Goal: Task Accomplishment & Management: Complete application form

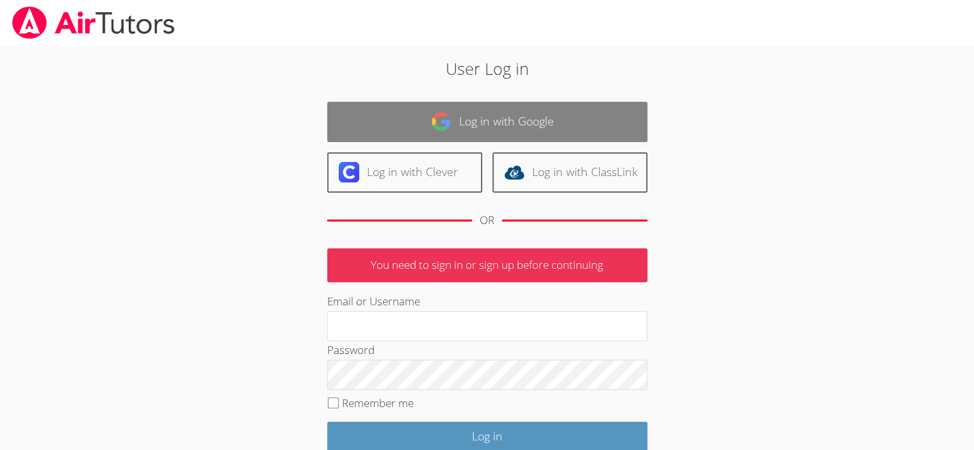
type input "[EMAIL_ADDRESS][DOMAIN_NAME]"
click at [363, 108] on link "Log in with Google" at bounding box center [487, 122] width 320 height 40
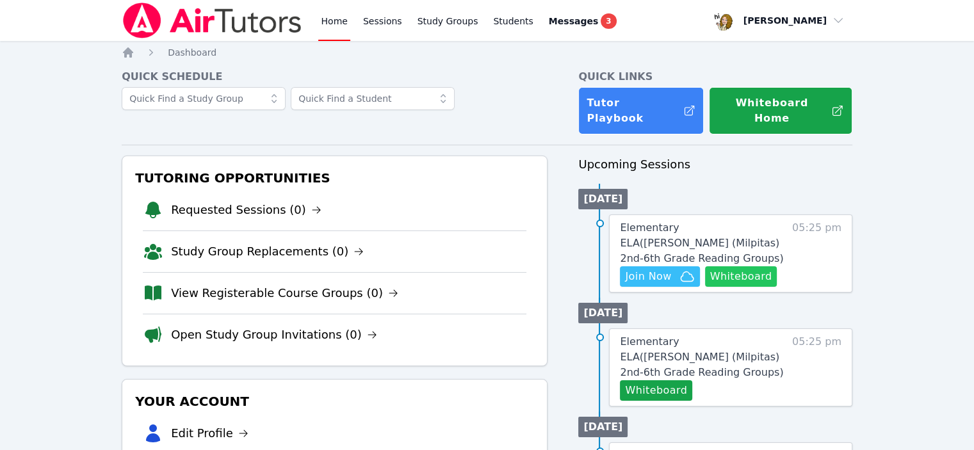
click at [705, 266] on button "Whiteboard" at bounding box center [741, 276] width 72 height 20
click at [629, 269] on span "Join Now" at bounding box center [648, 276] width 46 height 15
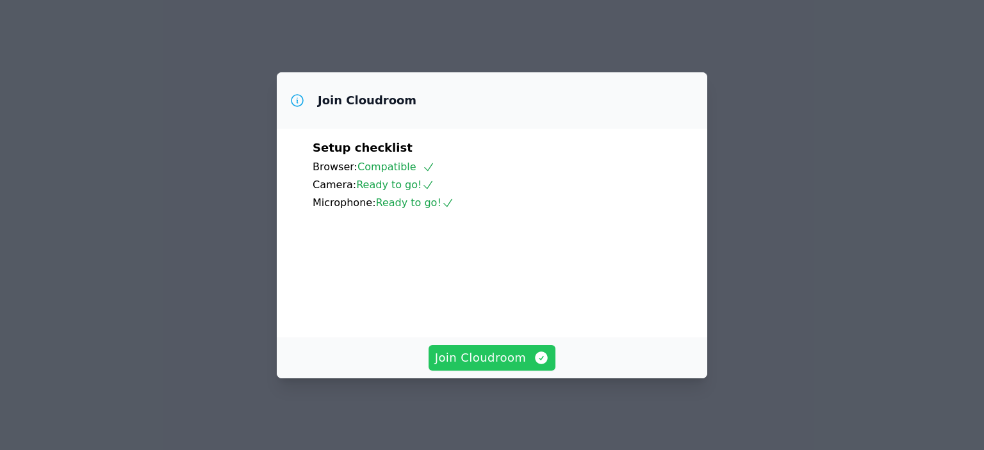
click at [472, 355] on span "Join Cloudroom" at bounding box center [492, 358] width 115 height 18
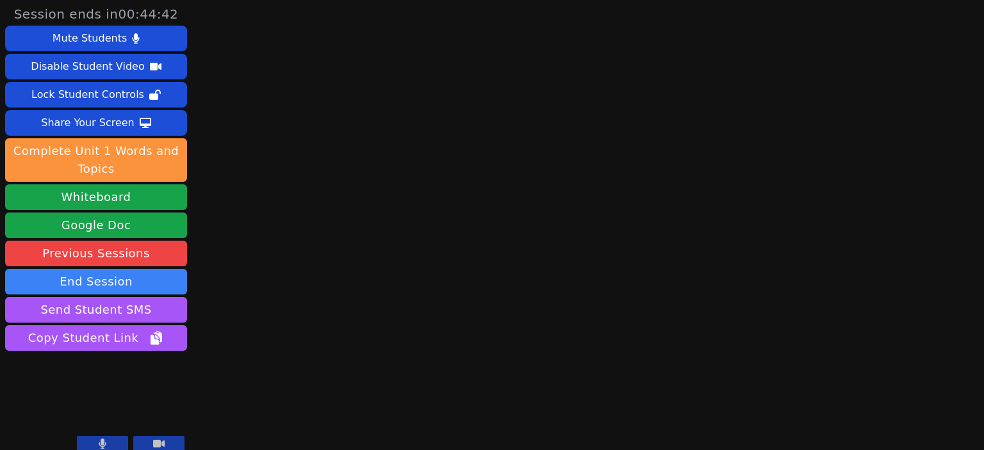
click at [106, 439] on icon at bounding box center [103, 444] width 8 height 10
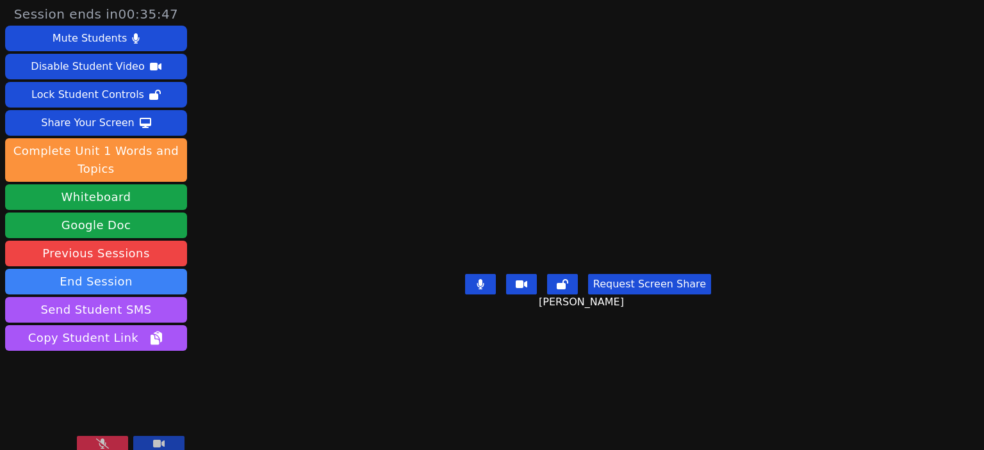
click at [109, 439] on icon at bounding box center [102, 444] width 13 height 10
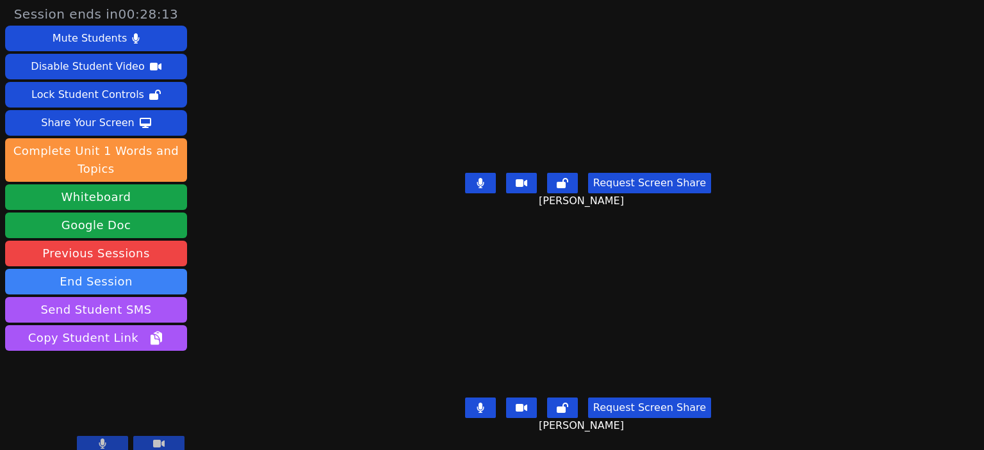
click at [119, 437] on button at bounding box center [102, 443] width 51 height 15
click at [109, 439] on icon at bounding box center [102, 444] width 13 height 10
click at [496, 179] on button at bounding box center [480, 183] width 31 height 20
click at [487, 179] on icon at bounding box center [480, 183] width 13 height 10
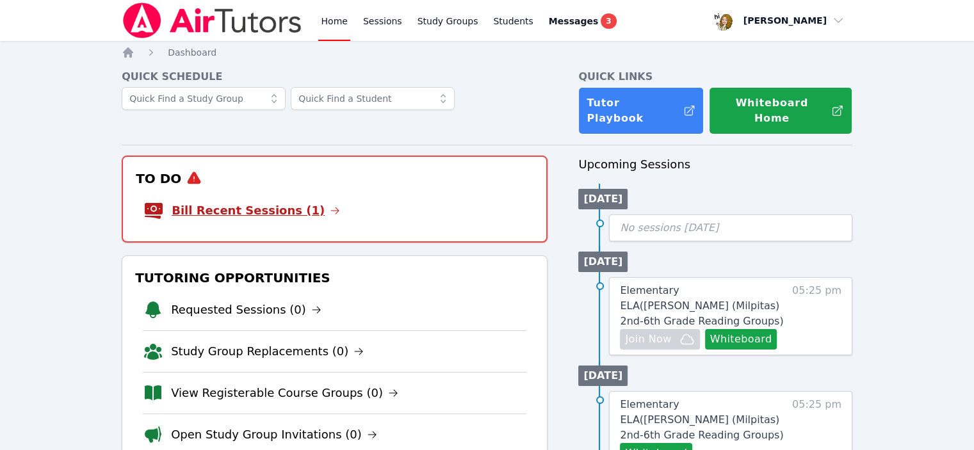
click at [221, 202] on link "Bill Recent Sessions (1)" at bounding box center [256, 211] width 168 height 18
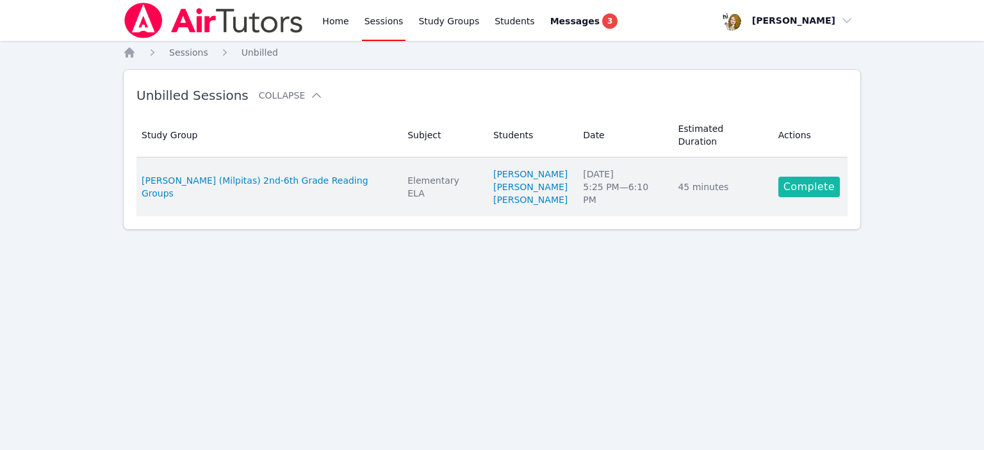
click at [799, 177] on link "Complete" at bounding box center [808, 187] width 61 height 20
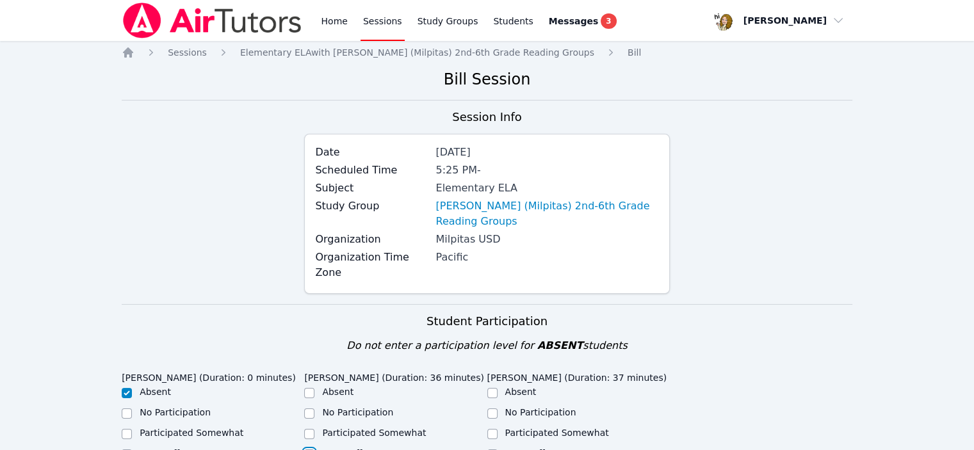
drag, startPoint x: 311, startPoint y: 318, endPoint x: 447, endPoint y: 317, distance: 135.8
click at [313, 447] on div "Great Effort!" at bounding box center [395, 454] width 183 height 15
click at [493, 450] on input "Great Effort!" at bounding box center [492, 455] width 10 height 10
checkbox input "true"
click at [307, 450] on input "Great Effort!" at bounding box center [309, 455] width 10 height 10
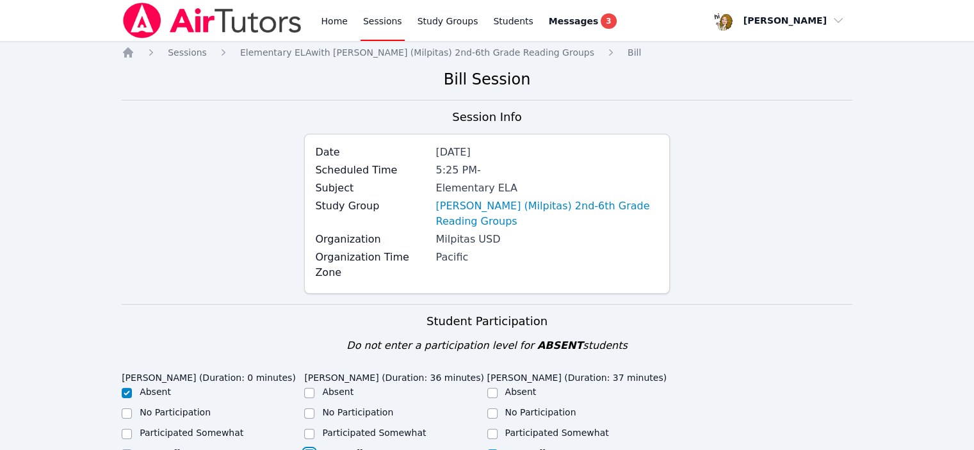
checkbox input "true"
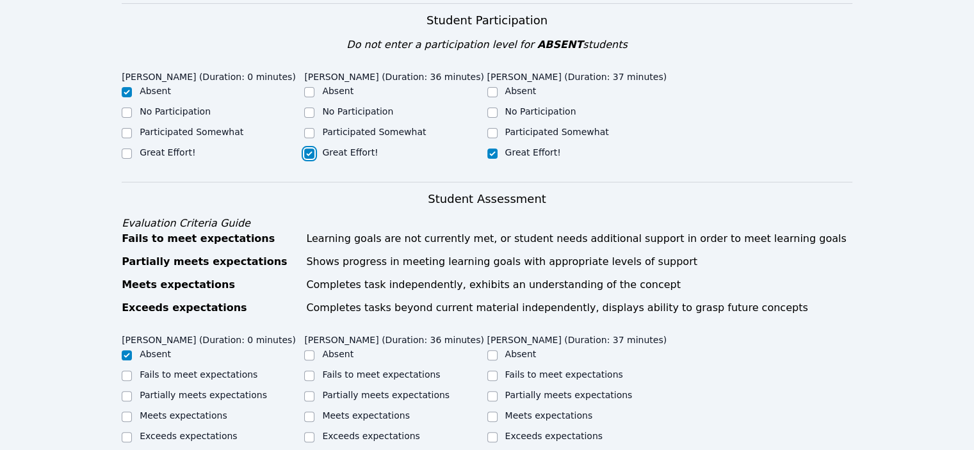
scroll to position [320, 0]
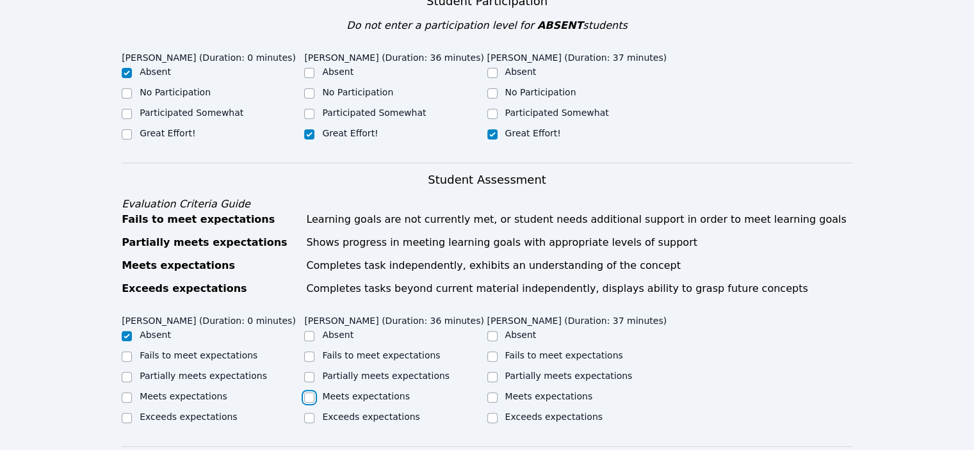
drag, startPoint x: 306, startPoint y: 193, endPoint x: 438, endPoint y: 173, distance: 133.4
click at [307, 393] on input "Meets expectations" at bounding box center [309, 398] width 10 height 10
checkbox input "true"
click at [491, 393] on input "Meets expectations" at bounding box center [492, 398] width 10 height 10
checkbox input "true"
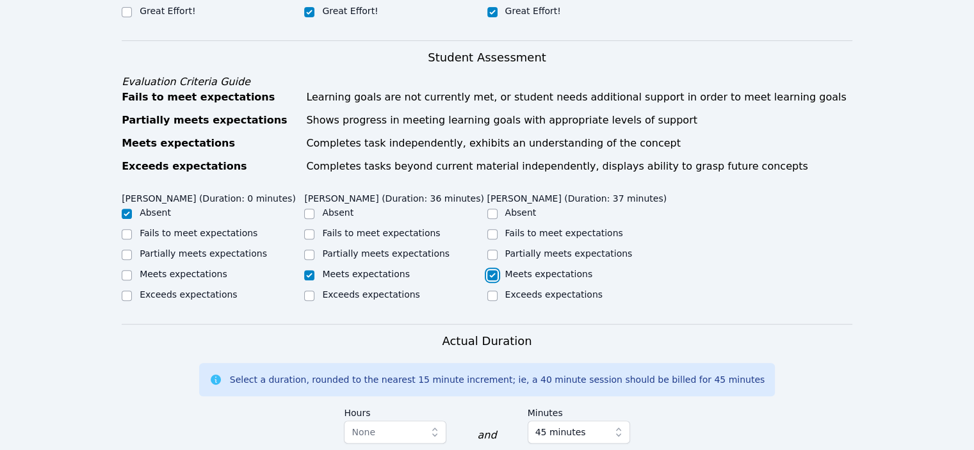
scroll to position [512, 0]
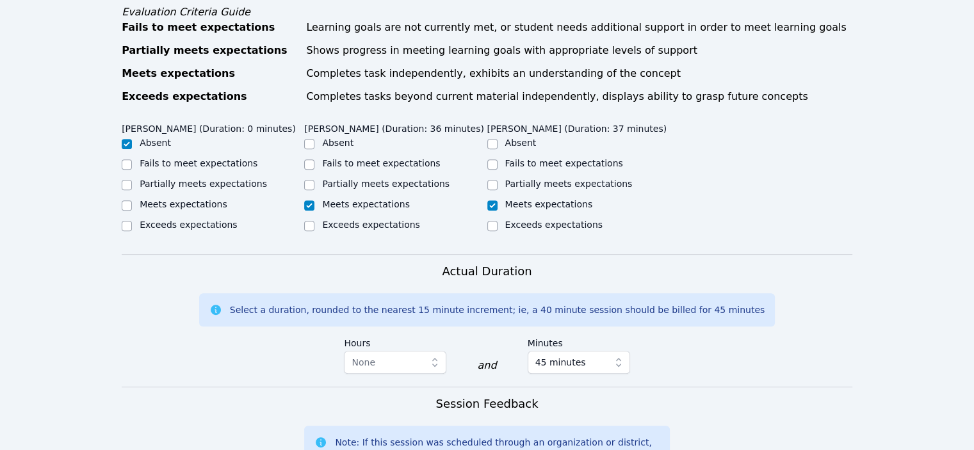
type textarea "Session went well. Kiddos worked hard the entire time."
type textarea "SOR Unit 1 pgs 15-18. Reading words, filling in the blanks, and riddles."
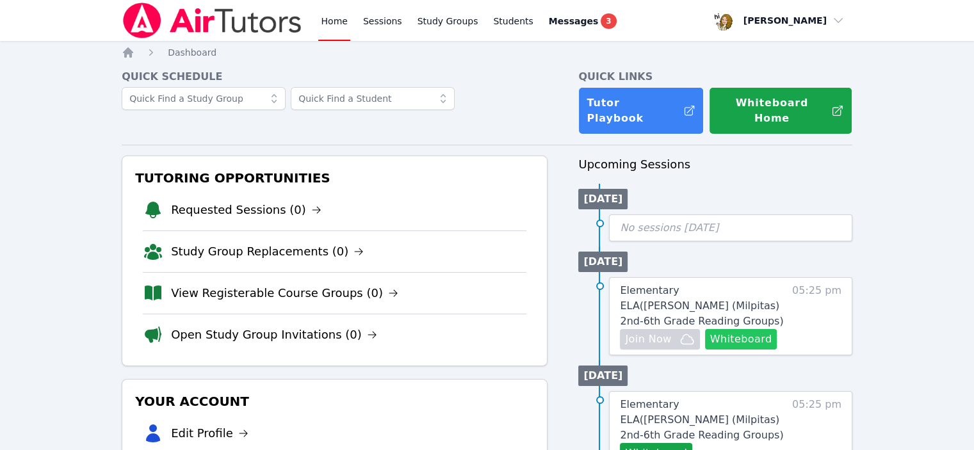
click at [705, 329] on button "Whiteboard" at bounding box center [741, 339] width 72 height 20
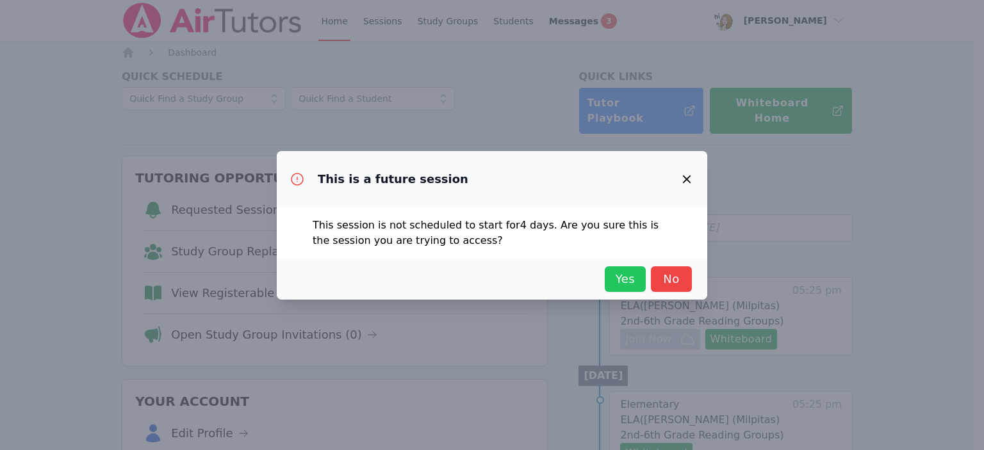
click at [611, 270] on span "Yes" at bounding box center [625, 279] width 28 height 18
